Goal: Task Accomplishment & Management: Manage account settings

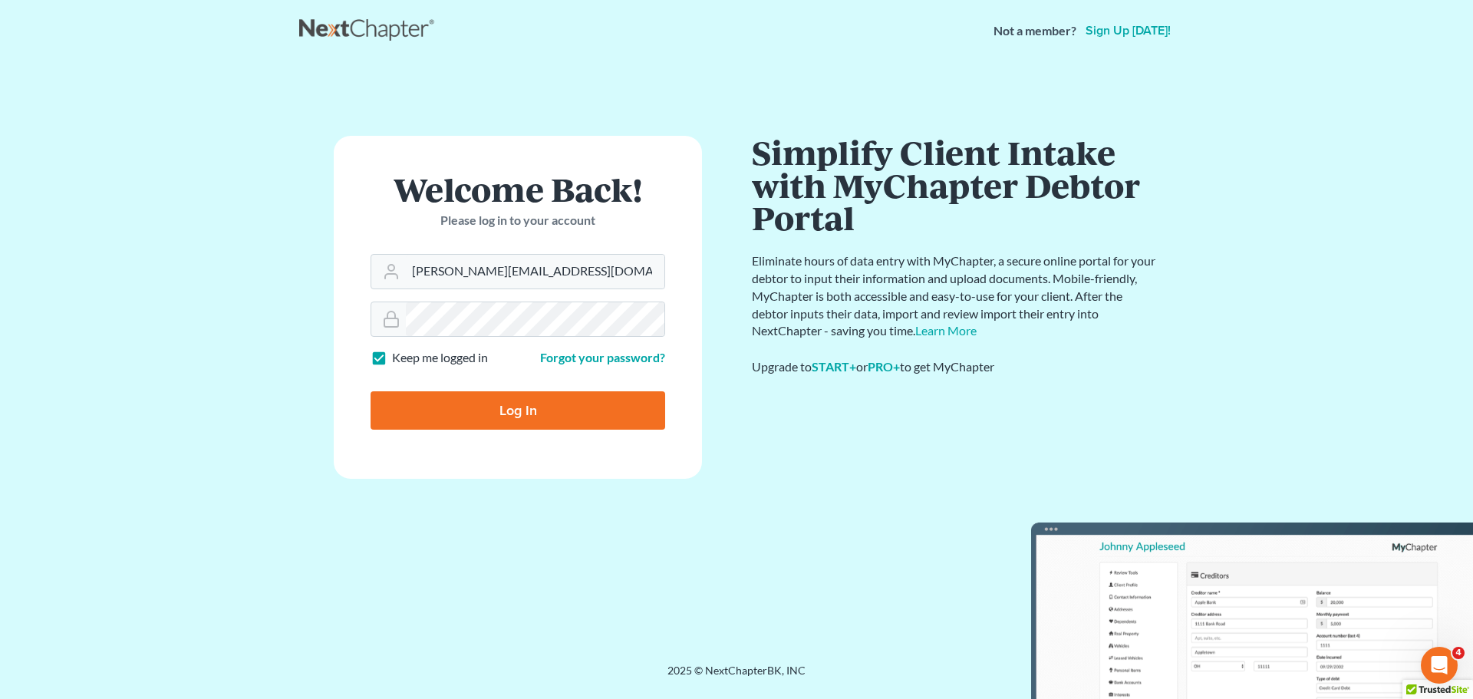
click at [467, 246] on div "Welcome Back! Please log in to your account" at bounding box center [518, 213] width 295 height 81
click at [463, 260] on input "[PERSON_NAME][EMAIL_ADDRESS][DOMAIN_NAME]" at bounding box center [535, 272] width 259 height 34
type input "[EMAIL_ADDRESS][DOMAIN_NAME]"
click at [525, 377] on form "Welcome Back! Please log in to your account Email Address [EMAIL_ADDRESS][DOMAI…" at bounding box center [518, 307] width 368 height 343
click at [523, 392] on input "Log In" at bounding box center [518, 410] width 295 height 38
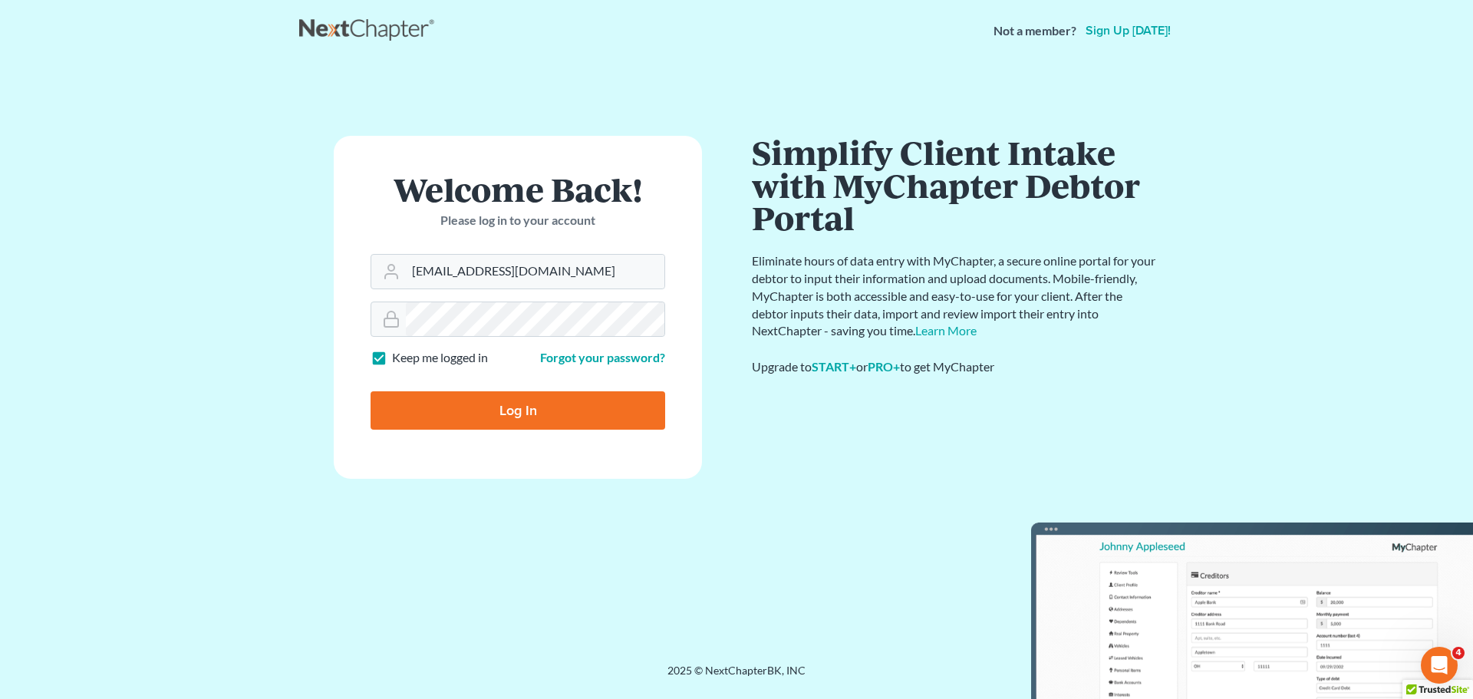
type input "Thinking..."
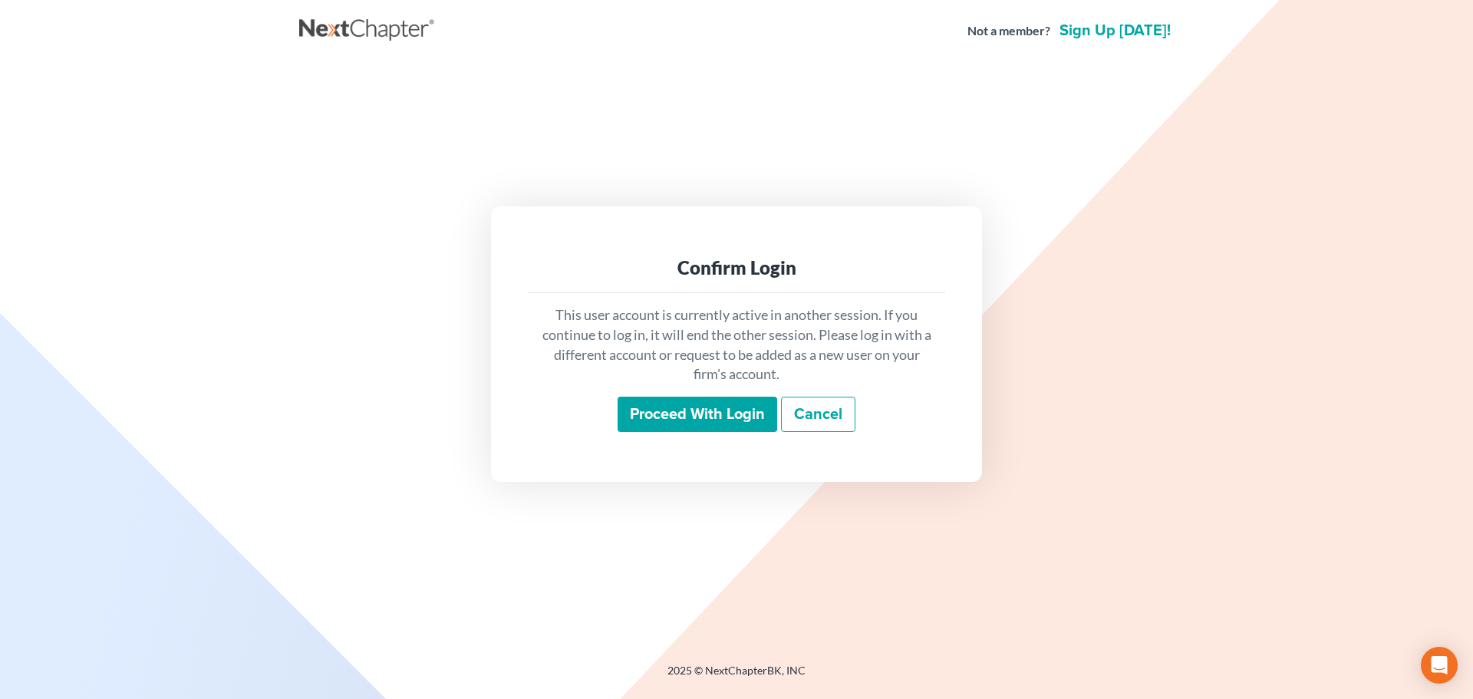
click at [637, 410] on input "Proceed with login" at bounding box center [698, 414] width 160 height 35
